Goal: Check status: Check status

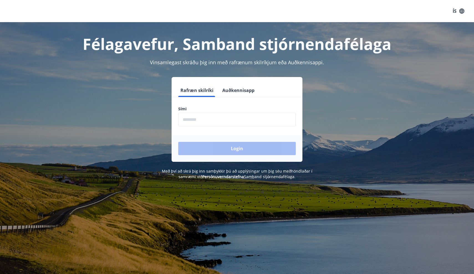
click at [209, 120] on input "phone" at bounding box center [237, 120] width 118 height 14
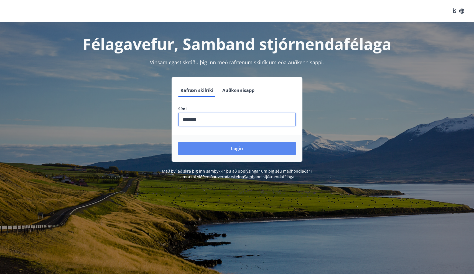
type input "********"
click at [212, 152] on button "Login" at bounding box center [237, 148] width 118 height 13
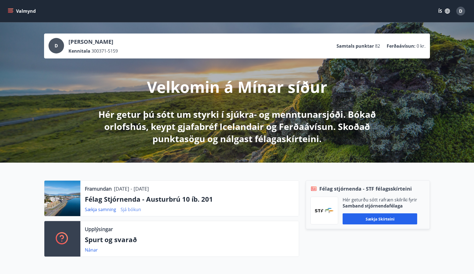
click at [133, 211] on link "Sjá bókun" at bounding box center [131, 210] width 21 height 6
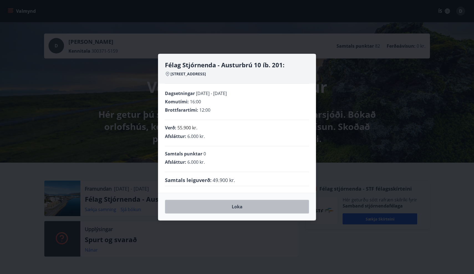
click at [208, 201] on button "Loka" at bounding box center [237, 207] width 144 height 14
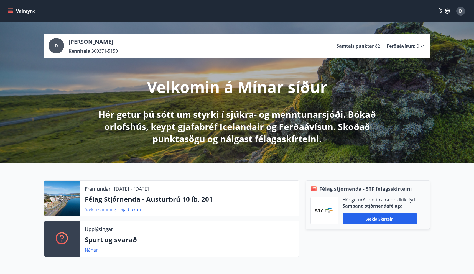
click at [103, 210] on link "Sækja samning" at bounding box center [100, 210] width 31 height 6
click at [32, 2] on div "Valmynd ÍS D" at bounding box center [237, 11] width 474 height 22
